Goal: Check status: Check status

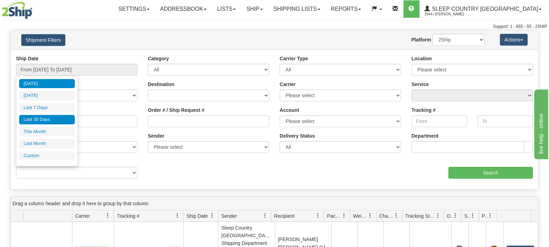
click at [39, 120] on li "Last 30 Days" at bounding box center [47, 119] width 56 height 9
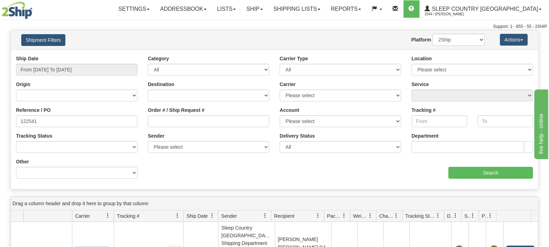
click at [201, 161] on div "Value" at bounding box center [209, 160] width 132 height 5
click at [494, 173] on input "Search" at bounding box center [491, 173] width 85 height 12
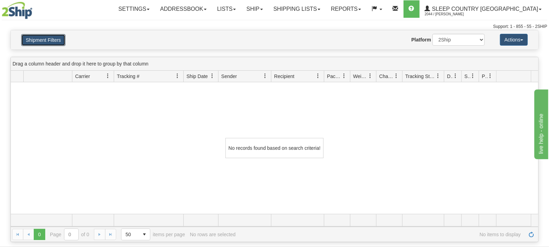
drag, startPoint x: 58, startPoint y: 40, endPoint x: 47, endPoint y: 47, distance: 13.0
click at [58, 41] on button "Shipment Filters" at bounding box center [43, 40] width 44 height 12
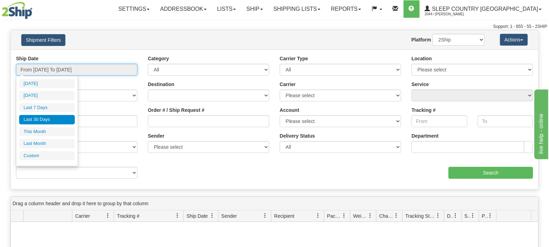
click at [47, 64] on input "From [DATE] To [DATE]" at bounding box center [76, 70] width 121 height 12
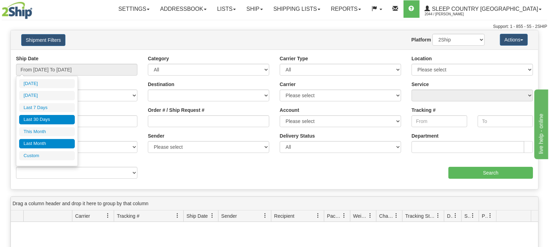
click at [38, 144] on li "Last Month" at bounding box center [47, 143] width 56 height 9
type input "From [DATE] To [DATE]"
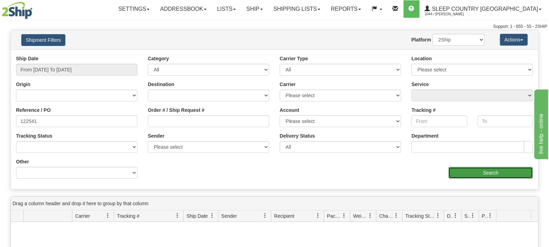
click at [484, 173] on input "Search" at bounding box center [491, 173] width 85 height 12
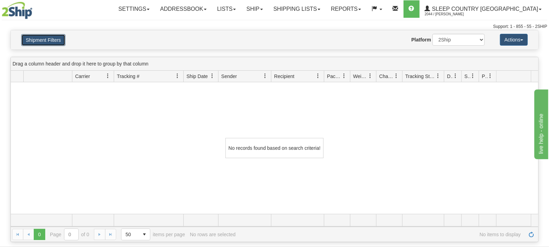
click at [38, 42] on button "Shipment Filters" at bounding box center [43, 40] width 44 height 12
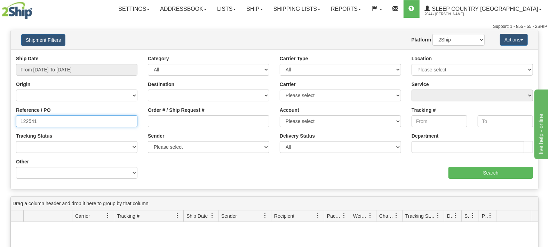
drag, startPoint x: 52, startPoint y: 116, endPoint x: 0, endPoint y: 120, distance: 52.0
click at [16, 120] on input "122541" at bounding box center [76, 121] width 121 height 12
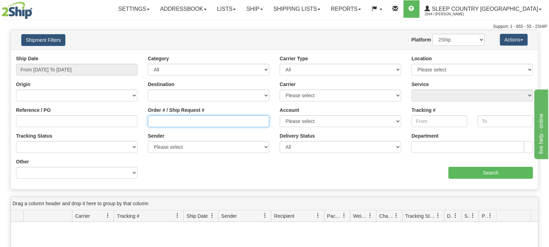
click at [178, 122] on input "Order # / Ship Request #" at bounding box center [208, 121] width 121 height 12
paste input "122541"
type input "122541"
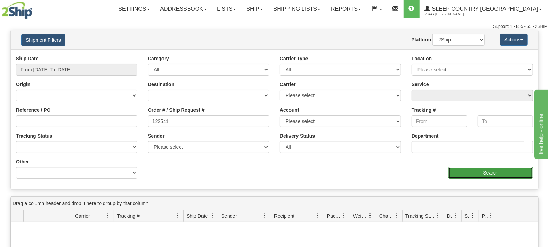
click at [485, 171] on input "Search" at bounding box center [491, 173] width 85 height 12
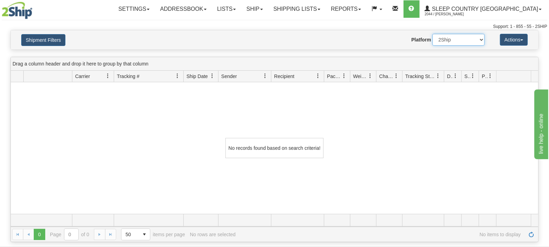
click at [433, 34] on select "2Ship Imported" at bounding box center [459, 40] width 52 height 12
select select "1"
click option "Imported" at bounding box center [0, 0] width 0 height 0
drag, startPoint x: 430, startPoint y: 159, endPoint x: 210, endPoint y: 50, distance: 246.0
click at [430, 159] on div "No records found based on search criteria!" at bounding box center [275, 148] width 528 height 132
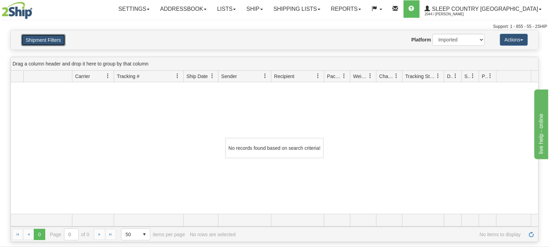
drag, startPoint x: 52, startPoint y: 38, endPoint x: 46, endPoint y: 79, distance: 41.2
click at [52, 39] on button "Shipment Filters" at bounding box center [43, 40] width 44 height 12
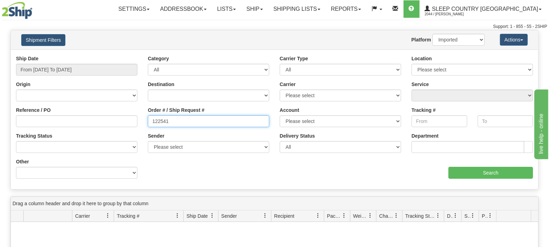
drag, startPoint x: 208, startPoint y: 123, endPoint x: 145, endPoint y: 126, distance: 63.1
click at [148, 126] on input "122541" at bounding box center [208, 121] width 121 height 12
click at [280, 115] on select "Please select [GEOGRAPHIC_DATA] Post 300 Purolator Sleep Country [GEOGRAPHIC_DA…" at bounding box center [340, 121] width 121 height 12
click at [324, 122] on select "Please select [GEOGRAPHIC_DATA] Post 300 Purolator Sleep Country [GEOGRAPHIC_DA…" at bounding box center [340, 121] width 121 height 12
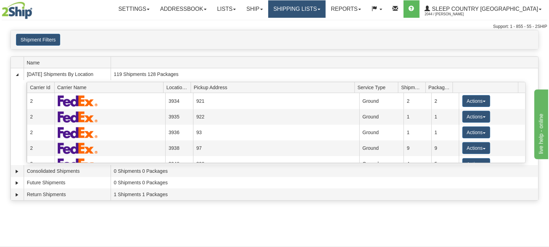
drag, startPoint x: 346, startPoint y: 3, endPoint x: 340, endPoint y: 11, distance: 10.2
click at [326, 3] on link "Shipping lists" at bounding box center [296, 8] width 57 height 17
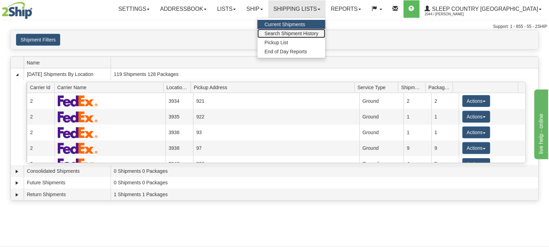
click at [318, 33] on span "Search Shipment History" at bounding box center [291, 34] width 54 height 6
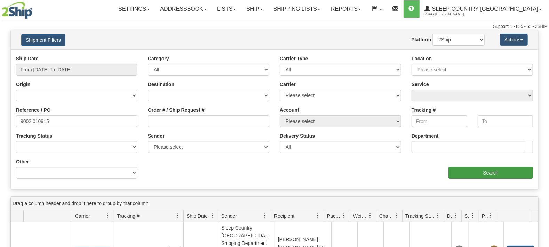
type input "9002I010915"
click at [473, 174] on input "Search" at bounding box center [491, 173] width 85 height 12
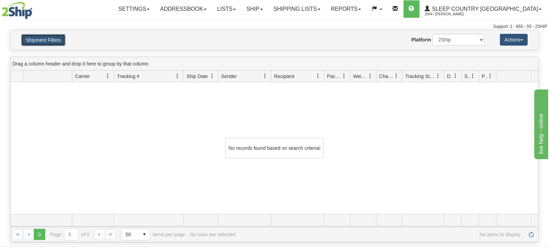
click at [39, 42] on button "Shipment Filters" at bounding box center [43, 40] width 44 height 12
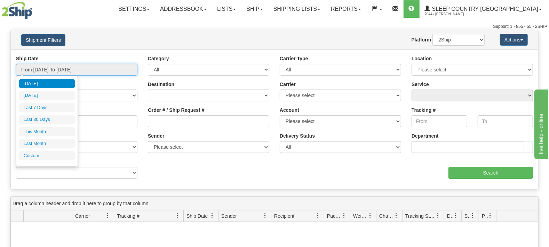
click at [34, 71] on input "From [DATE] To [DATE]" at bounding box center [76, 70] width 121 height 12
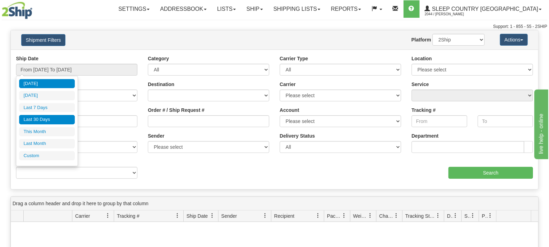
click at [50, 121] on li "Last 30 Days" at bounding box center [47, 119] width 56 height 9
type input "From [DATE] To [DATE]"
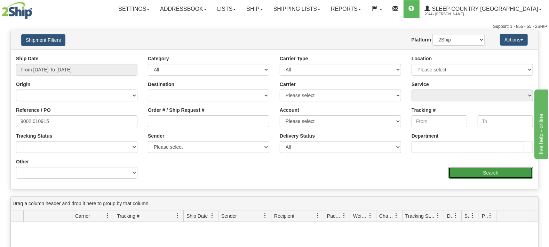
click at [491, 178] on input "Search" at bounding box center [491, 173] width 85 height 12
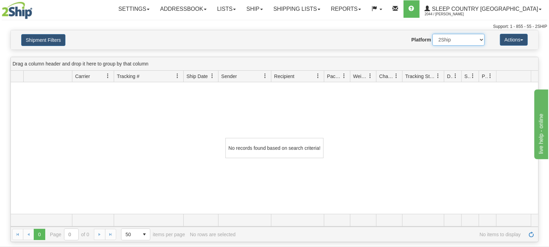
click at [433, 34] on select "2Ship Imported" at bounding box center [459, 40] width 52 height 12
click at [46, 40] on button "Shipment Filters" at bounding box center [43, 40] width 44 height 12
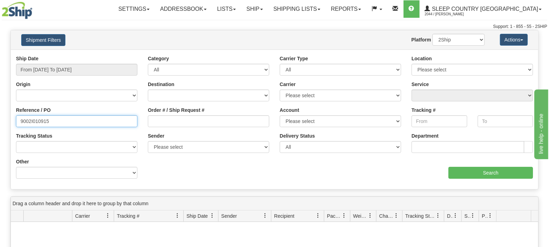
drag, startPoint x: 93, startPoint y: 119, endPoint x: 0, endPoint y: 119, distance: 92.6
click at [16, 119] on input "9002I010915" at bounding box center [76, 121] width 121 height 12
click at [189, 113] on div "Order # / Ship Request #" at bounding box center [208, 116] width 121 height 21
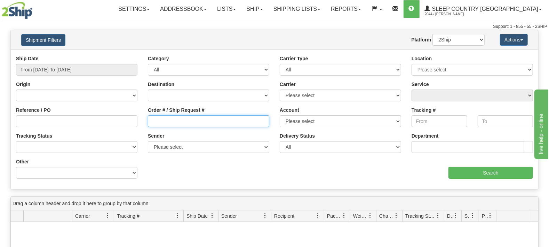
click at [176, 120] on input "Order # / Ship Request #" at bounding box center [208, 121] width 121 height 12
type input "v"
paste input "9002I010915"
type input "9002I010915"
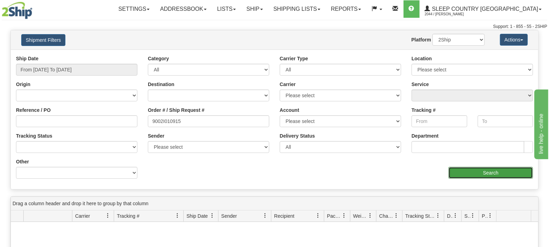
click at [493, 168] on input "Search" at bounding box center [491, 173] width 85 height 12
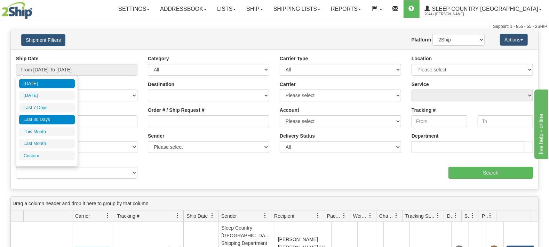
click at [39, 120] on li "Last 30 Days" at bounding box center [47, 119] width 56 height 9
type input "From [DATE] To [DATE]"
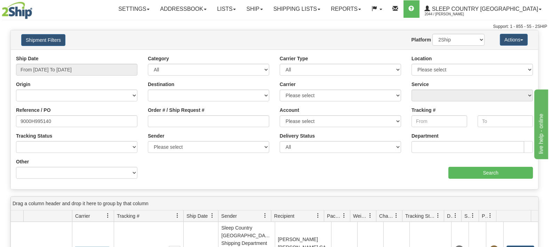
click at [484, 179] on div "Ship Date From 07/29/2025 To 08/27/2025 Category All Inbound Outbound Carrier T…" at bounding box center [275, 119] width 528 height 129
click at [485, 175] on input "Search" at bounding box center [491, 173] width 85 height 12
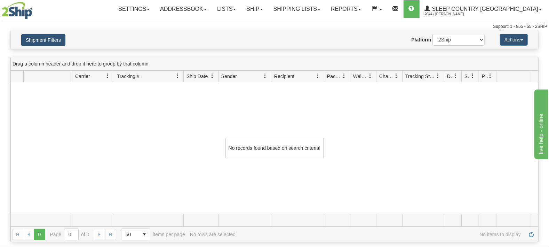
drag, startPoint x: 48, startPoint y: 32, endPoint x: 45, endPoint y: 45, distance: 12.6
click at [46, 39] on div "Shipment Filters Website Agent Nothing selected Client User Platform 2Ship Impo…" at bounding box center [275, 39] width 528 height 19
click at [45, 45] on button "Shipment Filters" at bounding box center [43, 40] width 44 height 12
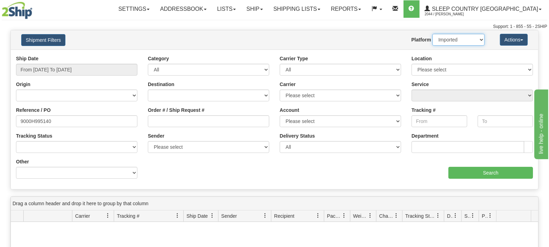
click option "Imported" at bounding box center [0, 0] width 0 height 0
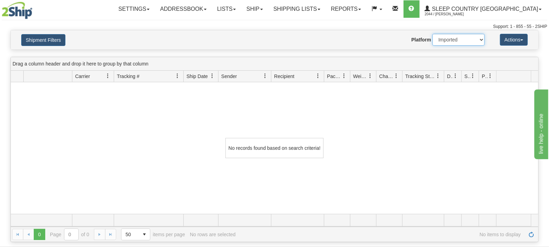
click at [433, 34] on select "2Ship Imported" at bounding box center [459, 40] width 52 height 12
select select "0"
click option "2Ship" at bounding box center [0, 0] width 0 height 0
drag, startPoint x: 48, startPoint y: 39, endPoint x: 64, endPoint y: 66, distance: 31.2
click at [49, 39] on button "Shipment Filters" at bounding box center [43, 40] width 44 height 12
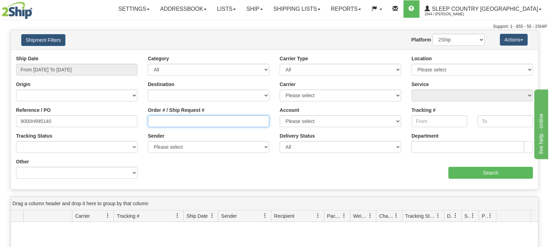
drag, startPoint x: 170, startPoint y: 119, endPoint x: 95, endPoint y: 117, distance: 74.8
click at [169, 119] on input "Order # / Ship Request #" at bounding box center [208, 121] width 121 height 12
paste input "9000H995140"
type input "9000H995140"
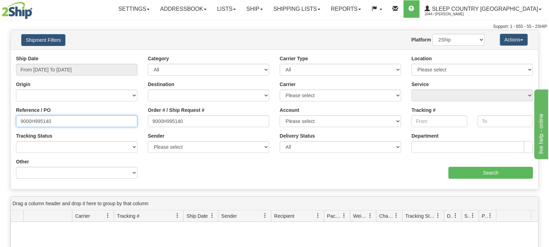
drag, startPoint x: 80, startPoint y: 125, endPoint x: 7, endPoint y: 87, distance: 82.5
click at [16, 115] on input "9000H995140" at bounding box center [76, 121] width 121 height 12
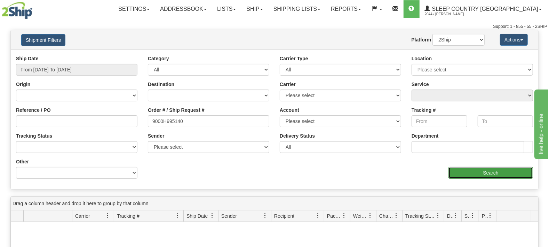
click at [490, 174] on input "Search" at bounding box center [491, 173] width 85 height 12
